Goal: Task Accomplishment & Management: Manage account settings

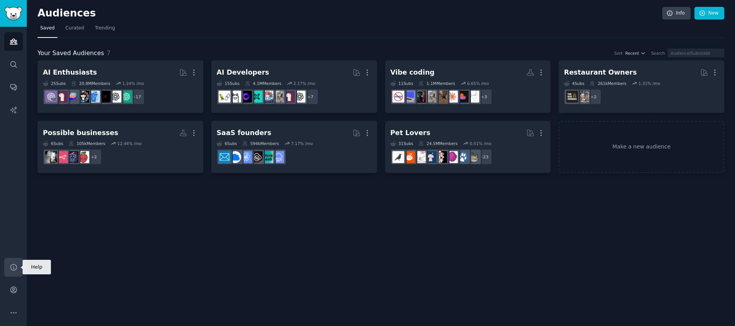
click at [14, 270] on icon "Sidebar" at bounding box center [13, 267] width 6 height 6
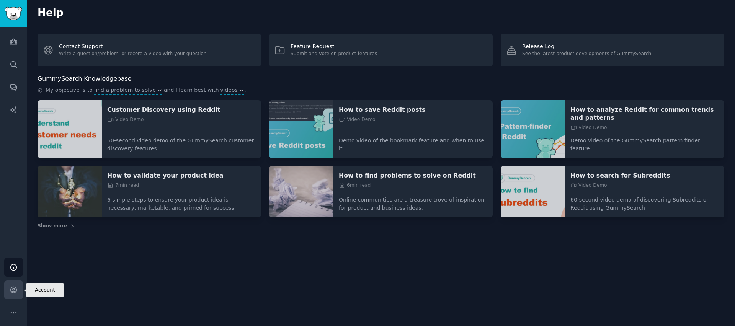
click at [14, 282] on link "Account" at bounding box center [13, 289] width 19 height 19
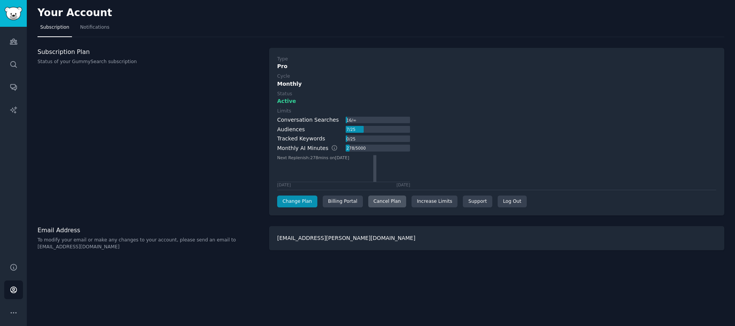
click at [384, 204] on div "Cancel Plan" at bounding box center [387, 202] width 38 height 12
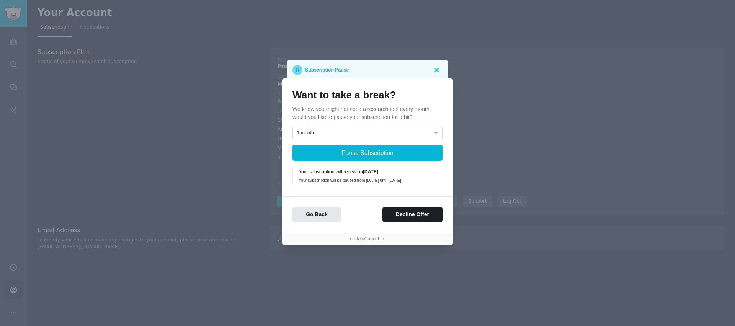
click at [369, 245] on div "clickToCancel →" at bounding box center [367, 239] width 171 height 13
click at [371, 243] on button "clickToCancel →" at bounding box center [367, 239] width 35 height 7
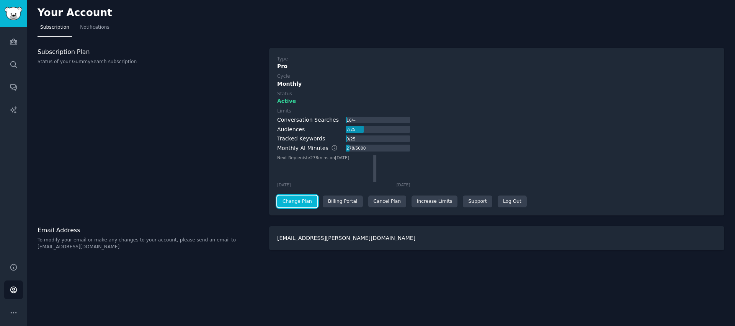
click at [295, 201] on link "Change Plan" at bounding box center [297, 202] width 40 height 12
click at [370, 203] on div "Cancel Plan" at bounding box center [387, 202] width 38 height 12
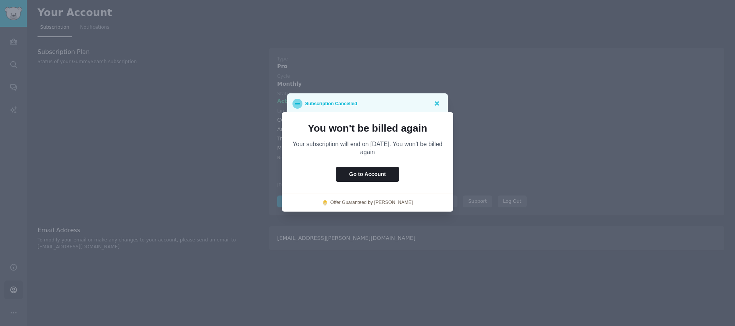
click at [422, 248] on div at bounding box center [367, 163] width 735 height 326
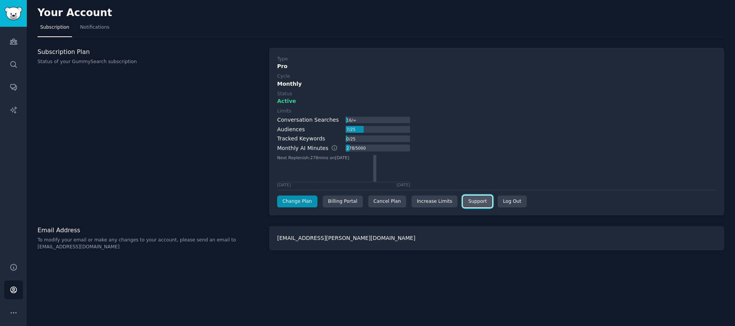
click at [468, 199] on link "Support" at bounding box center [477, 202] width 29 height 12
click at [223, 88] on div "Subscription Plan Status of your GummySearch subscription" at bounding box center [148, 132] width 223 height 168
click at [480, 195] on div "Type Pro Cycle Monthly Status Active Limits Conversation Searches 16 / ∞ Audien…" at bounding box center [496, 132] width 439 height 152
click at [478, 197] on link "Support" at bounding box center [477, 202] width 29 height 12
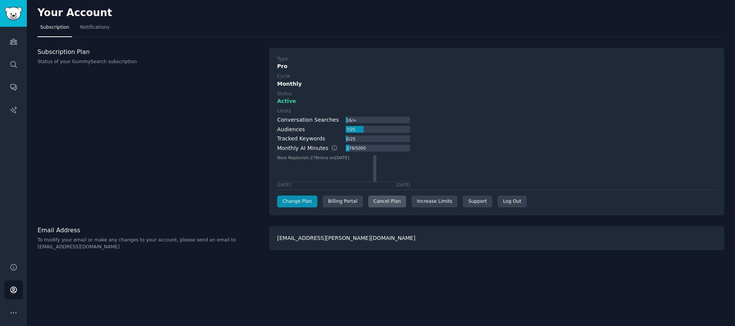
click at [377, 197] on div "Cancel Plan" at bounding box center [387, 202] width 38 height 12
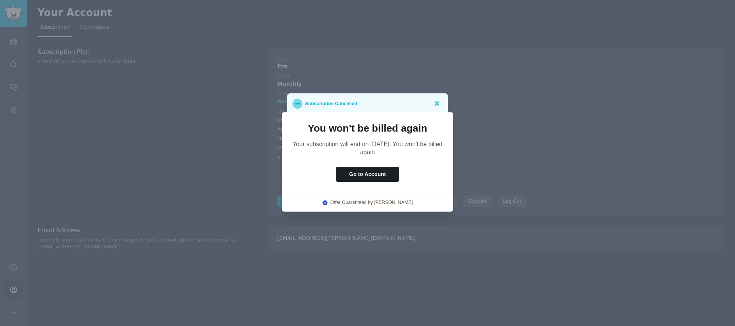
click at [398, 243] on div at bounding box center [367, 163] width 735 height 326
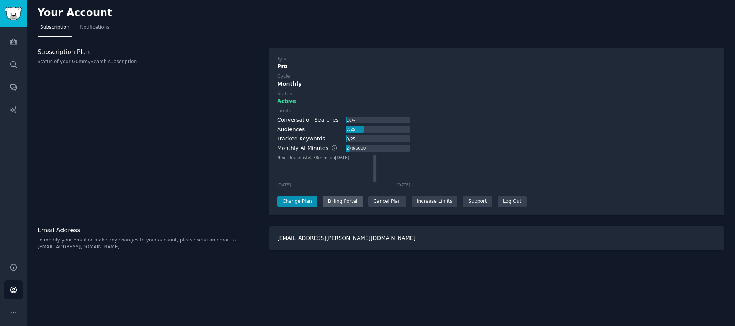
click at [345, 203] on div "Billing Portal" at bounding box center [343, 202] width 40 height 12
click at [471, 267] on div "Your Account Subscription Notifications Subscription Plan Status of your GummyS…" at bounding box center [381, 163] width 708 height 326
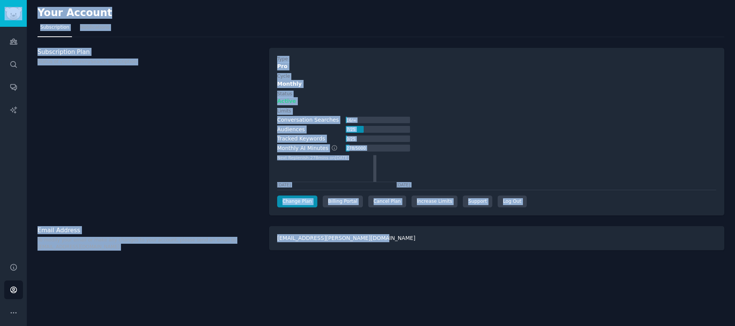
copy div "Audiences Search Conversations AI Reports Help Account More Your Account Subscr…"
click at [501, 160] on div "Limits Conversation Searches 16 / ∞ Audiences 7 / 25 Tracked Keywords 0 / 25 Mo…" at bounding box center [496, 147] width 439 height 79
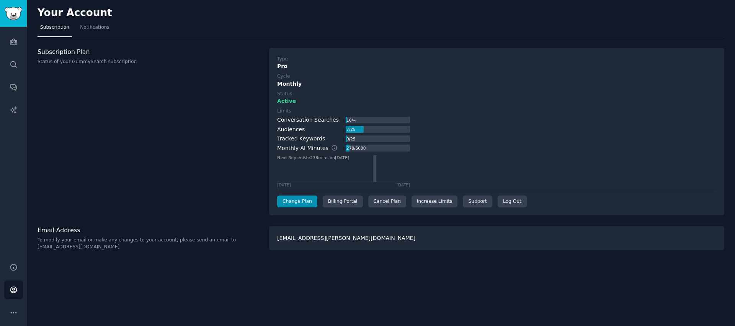
click at [472, 154] on div "Limits Conversation Searches 16 / ∞ Audiences 7 / 25 Tracked Keywords 0 / 25 Mo…" at bounding box center [496, 147] width 439 height 79
